Goal: Transaction & Acquisition: Obtain resource

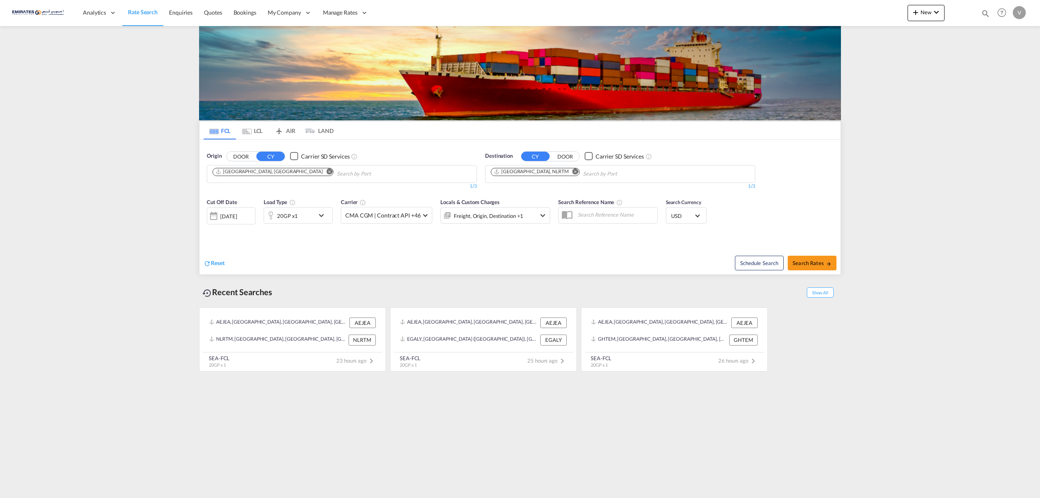
click at [326, 210] on md-icon "icon-chevron-down" at bounding box center [323, 215] width 14 height 10
click at [241, 249] on span "20GP" at bounding box center [231, 252] width 24 height 8
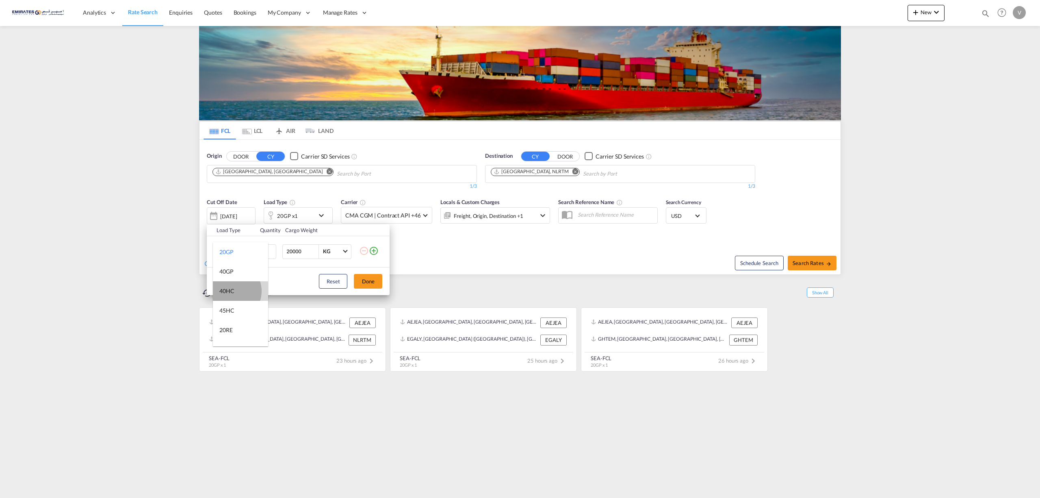
click at [231, 291] on div "40HC" at bounding box center [226, 291] width 15 height 8
click at [373, 285] on button "Done" at bounding box center [368, 281] width 28 height 15
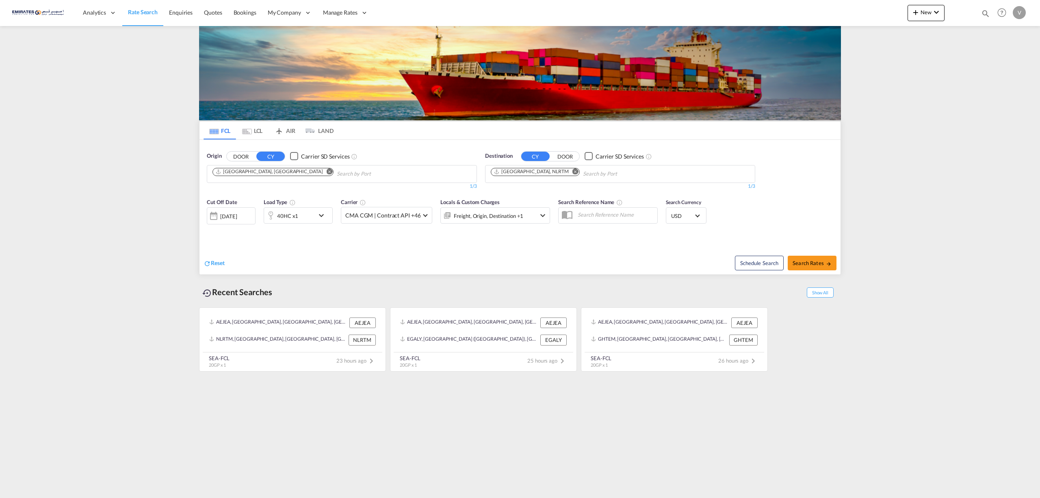
click at [813, 272] on div "Schedule Search Search Rates" at bounding box center [681, 258] width 318 height 31
click at [813, 264] on span "Search Rates" at bounding box center [812, 263] width 39 height 6
type input "AEJEA to NLRTM / [DATE]"
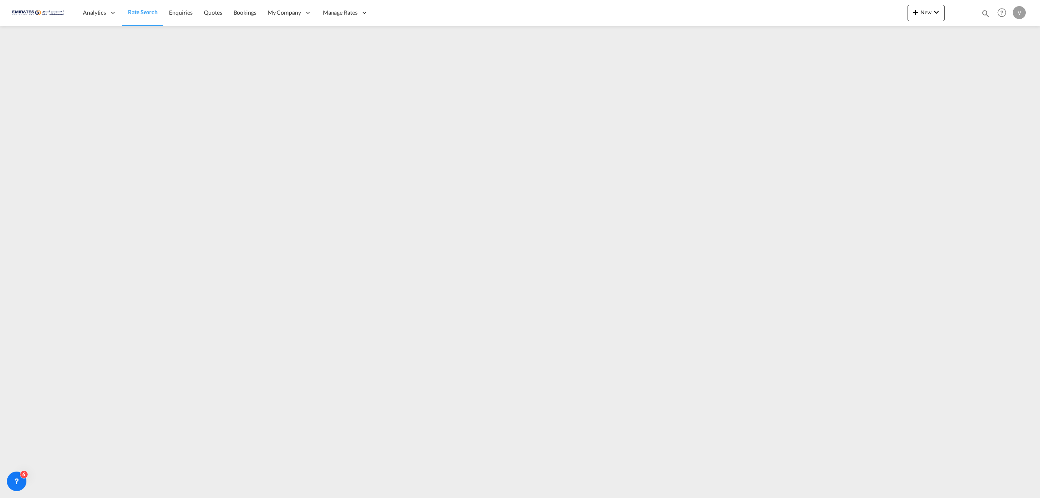
click at [126, 13] on link "Rate Search" at bounding box center [142, 13] width 41 height 26
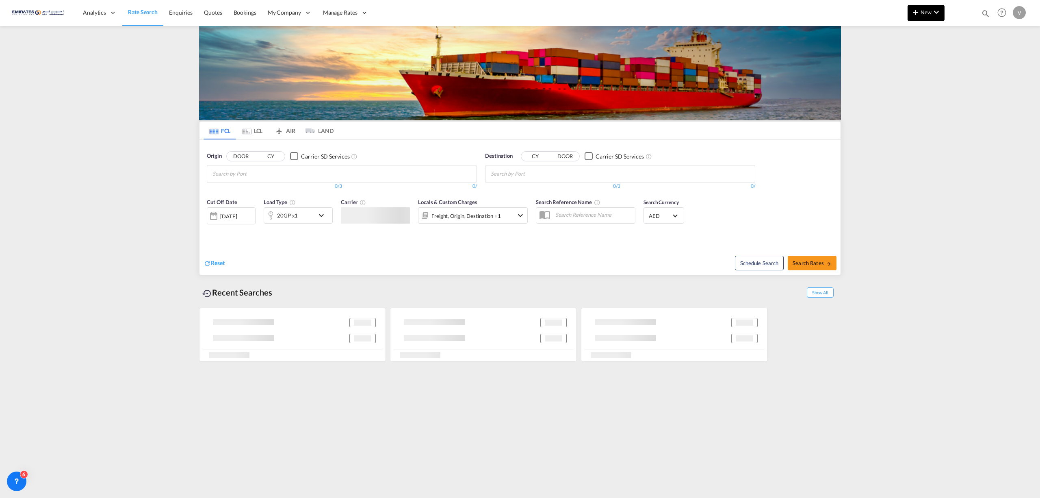
click at [929, 11] on span "New" at bounding box center [926, 12] width 30 height 6
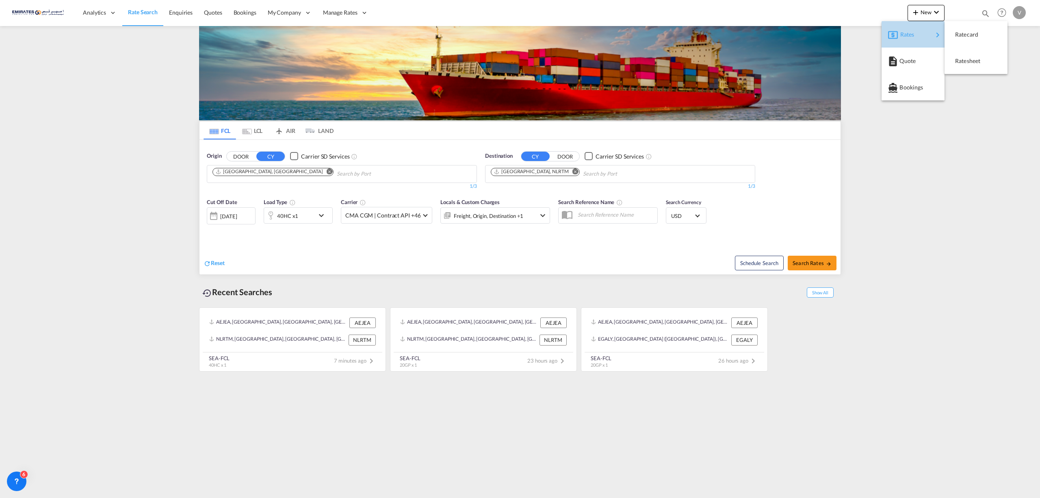
click at [899, 33] on div "Rates" at bounding box center [915, 34] width 54 height 20
click at [964, 60] on span "Ratesheet" at bounding box center [959, 61] width 9 height 16
